Goal: Find specific page/section: Find specific page/section

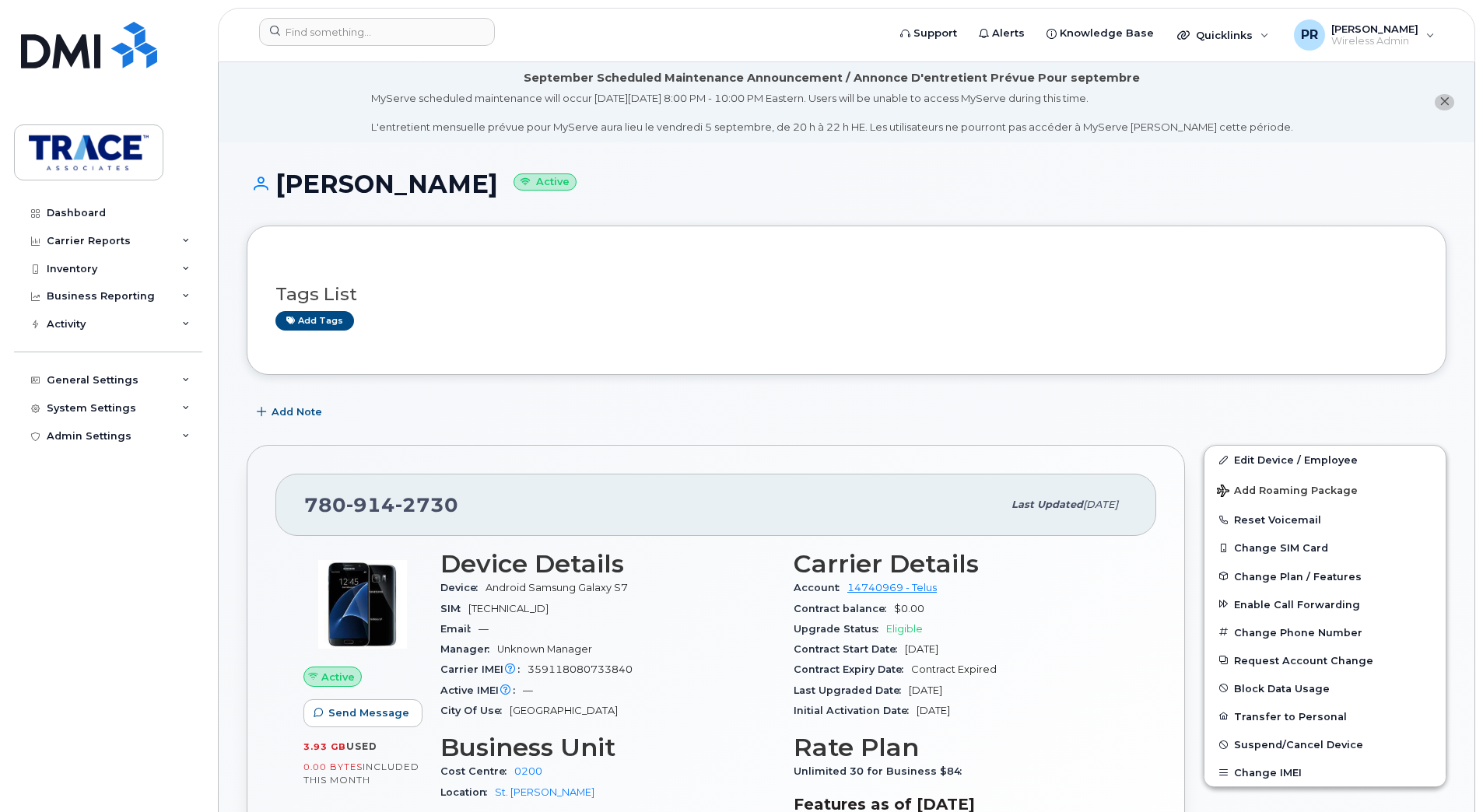
scroll to position [311, 0]
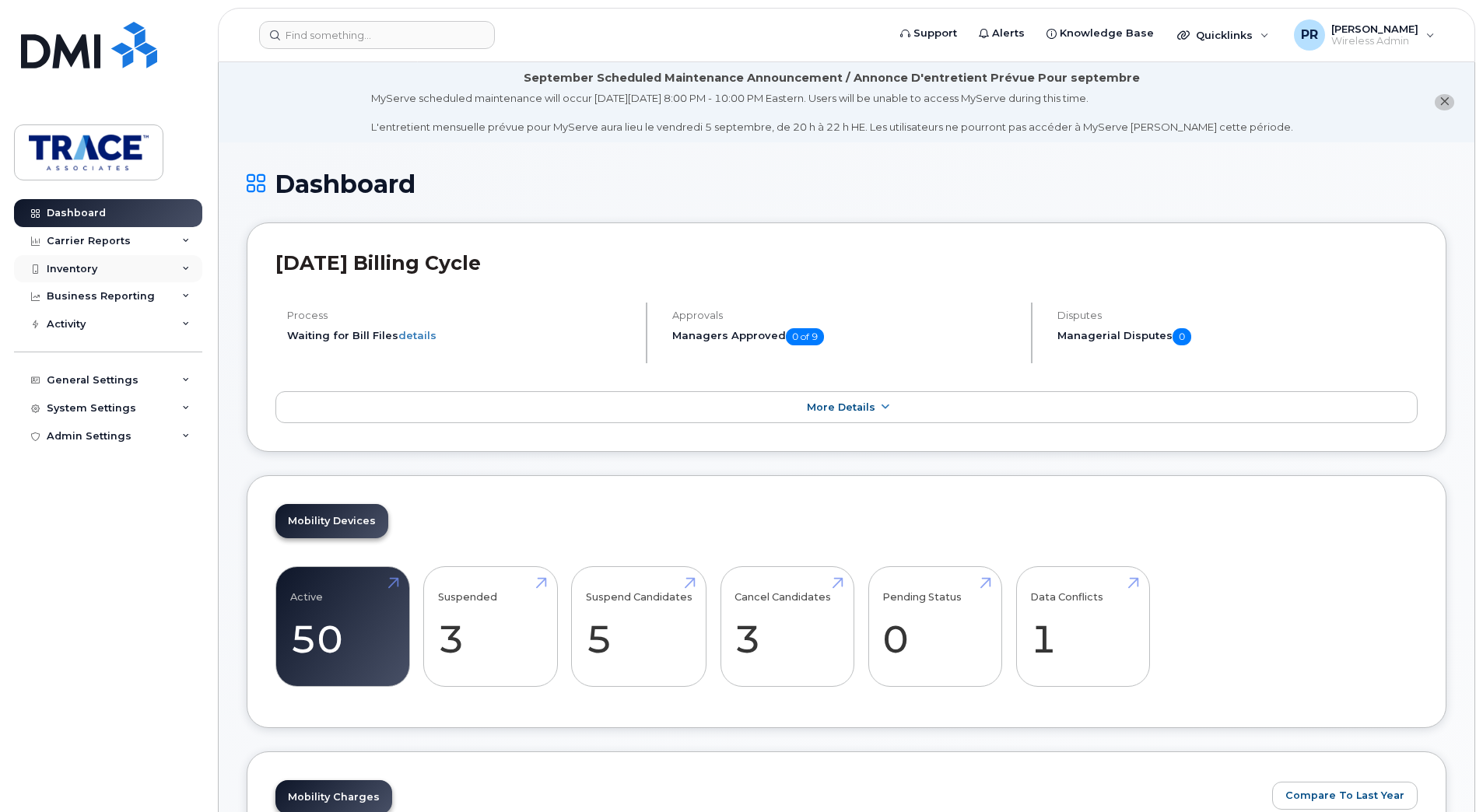
click at [74, 264] on div "Inventory" at bounding box center [72, 269] width 50 height 13
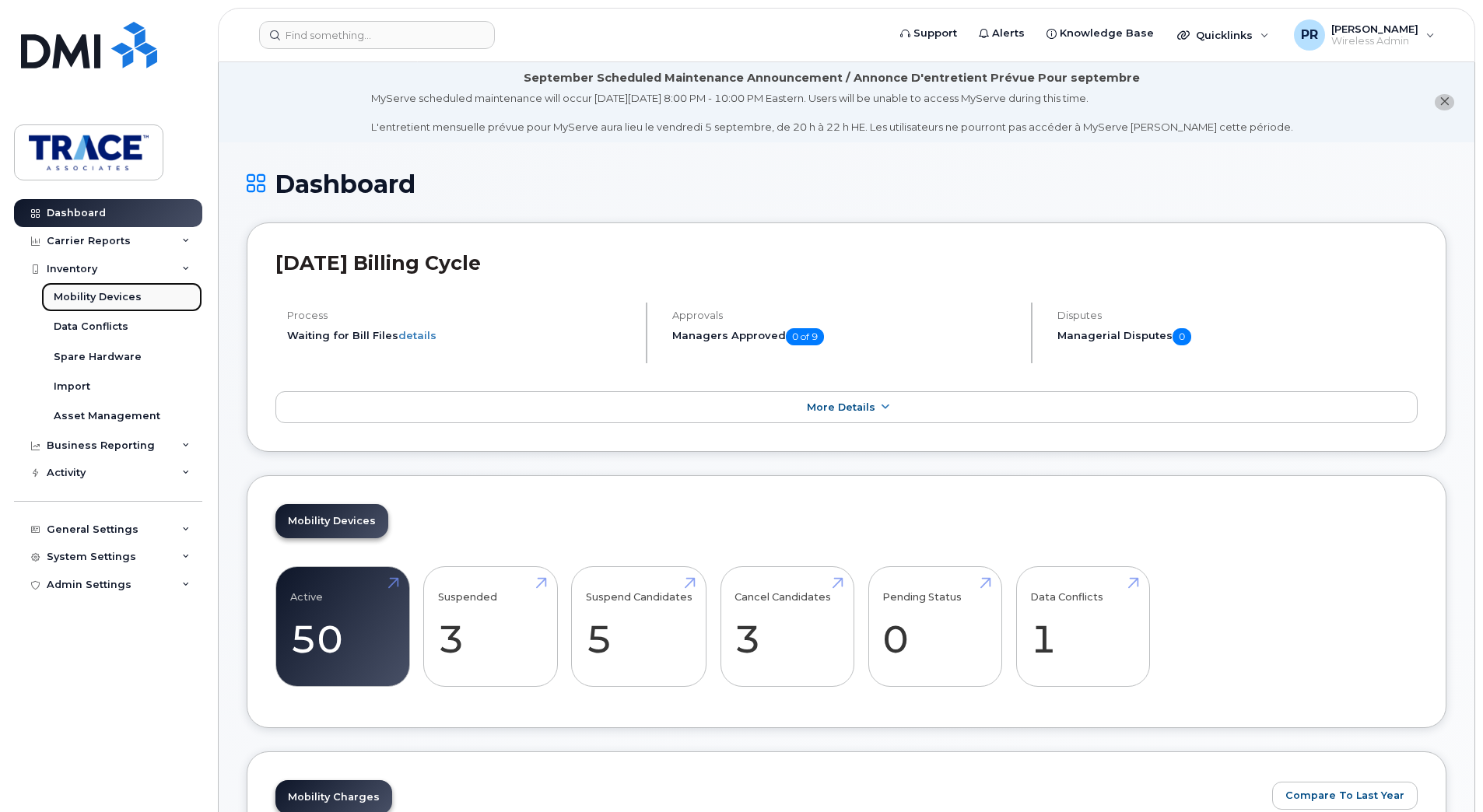
click at [94, 289] on link "Mobility Devices" at bounding box center [122, 297] width 161 height 30
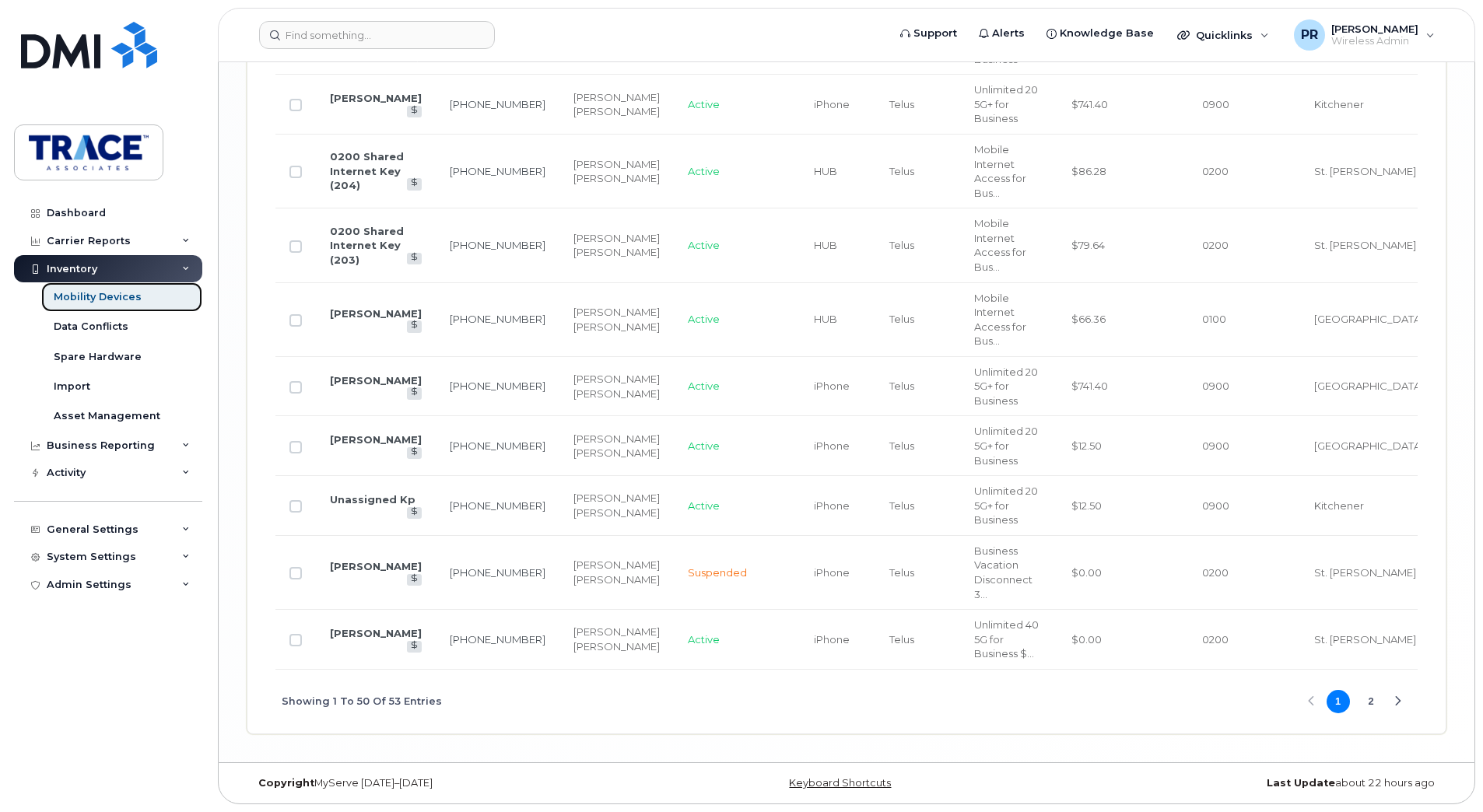
scroll to position [3577, 0]
click at [385, 639] on link "Sean Maloney" at bounding box center [376, 633] width 91 height 13
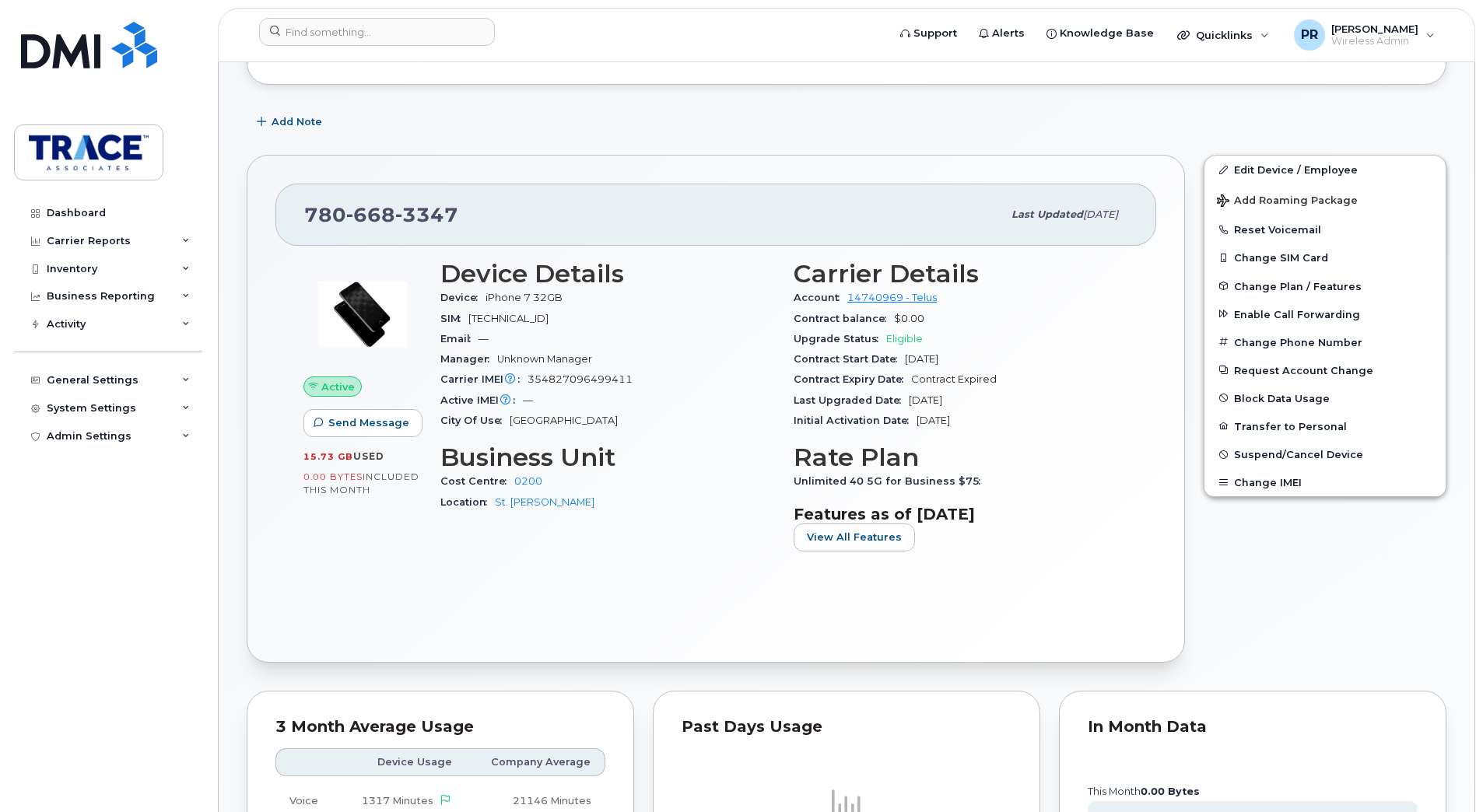
scroll to position [233, 0]
